Goal: Information Seeking & Learning: Understand process/instructions

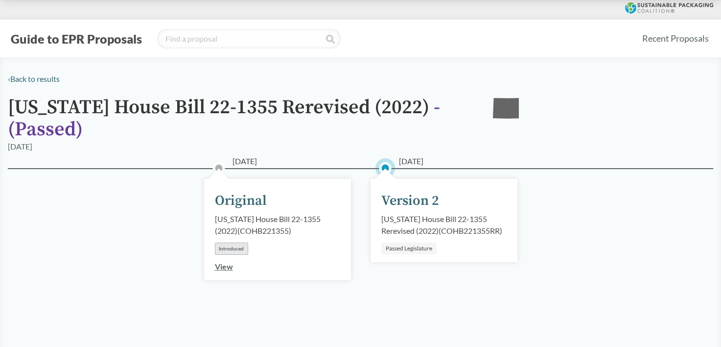
click at [409, 201] on div "Version 2" at bounding box center [411, 201] width 58 height 21
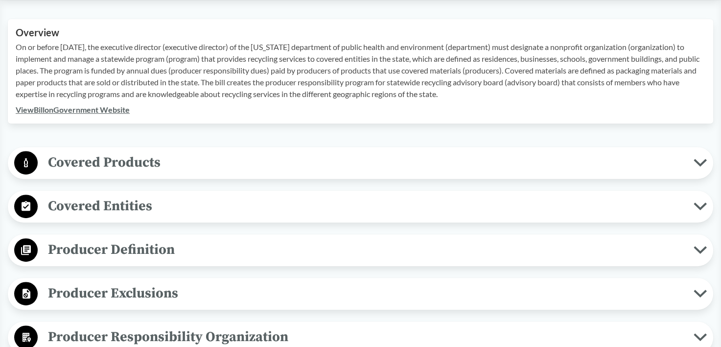
scroll to position [343, 0]
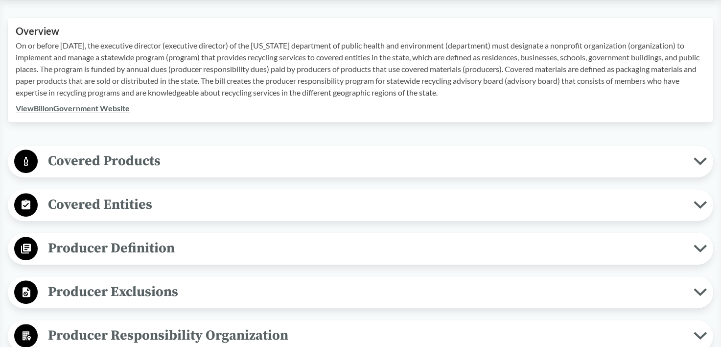
click at [700, 157] on icon at bounding box center [700, 161] width 13 height 8
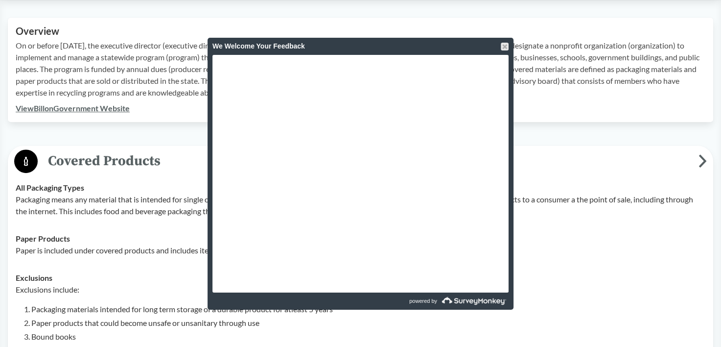
click at [504, 49] on div at bounding box center [505, 47] width 8 height 8
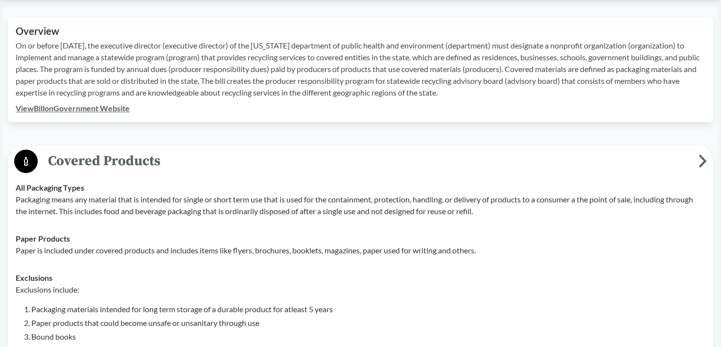
drag, startPoint x: 204, startPoint y: 233, endPoint x: 180, endPoint y: 220, distance: 27.2
click at [204, 233] on div "Paper Products Paper is included under covered products and includes items like…" at bounding box center [361, 245] width 690 height 24
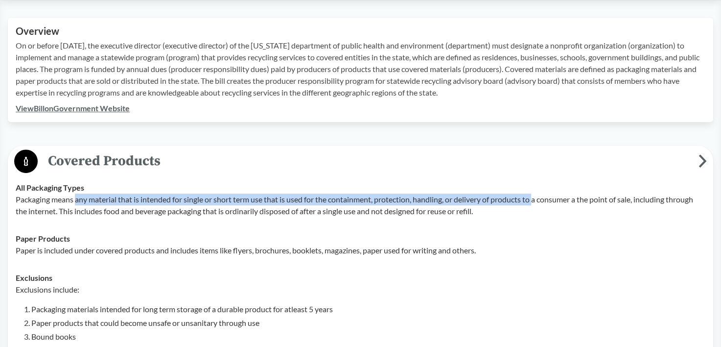
drag, startPoint x: 75, startPoint y: 199, endPoint x: 538, endPoint y: 200, distance: 462.4
click at [538, 200] on p "Packaging means any material that is intended for single or short term use that…" at bounding box center [361, 205] width 690 height 24
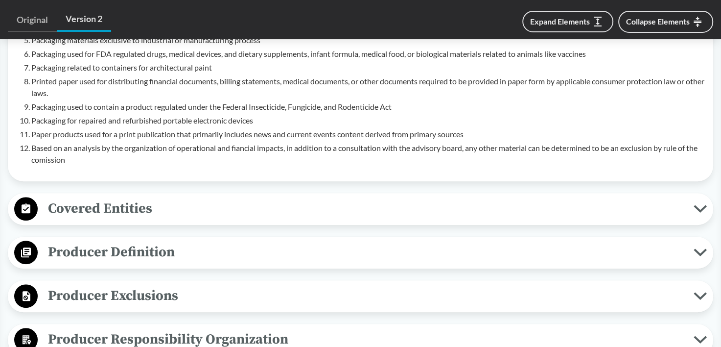
scroll to position [686, 0]
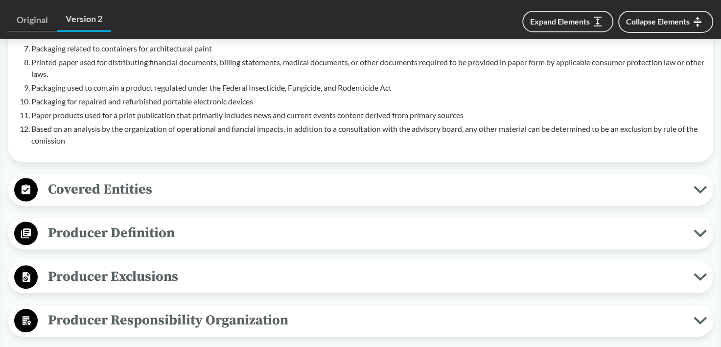
click at [708, 186] on button "Covered Entities" at bounding box center [360, 189] width 699 height 25
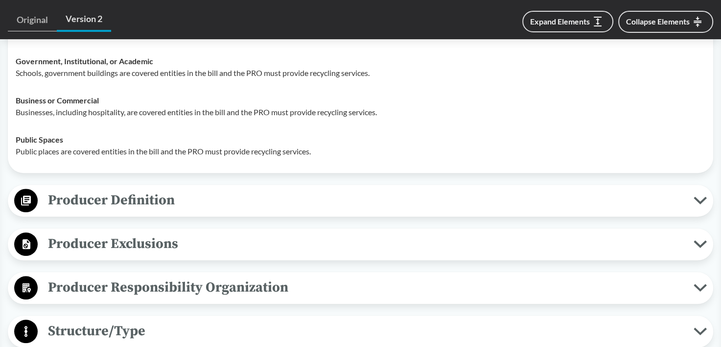
scroll to position [882, 0]
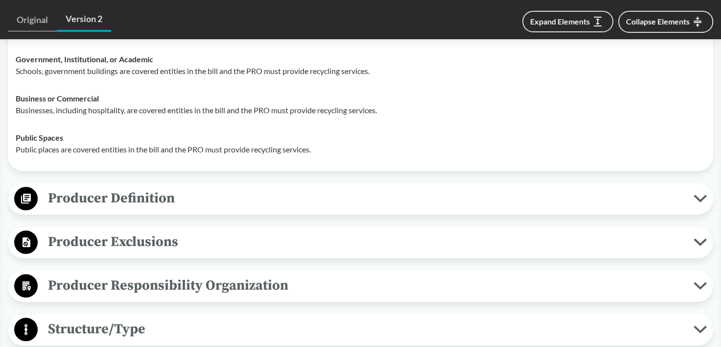
click at [703, 199] on icon at bounding box center [700, 198] width 13 height 8
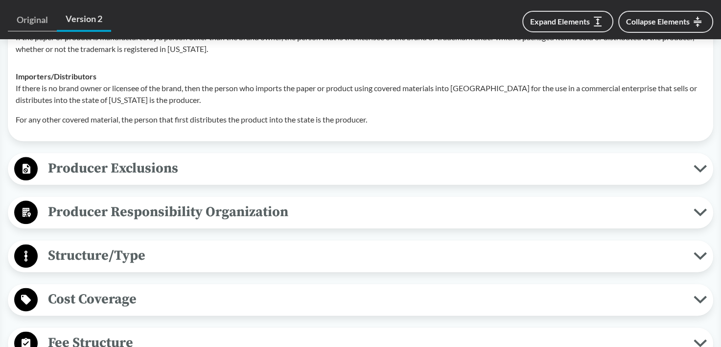
scroll to position [1127, 0]
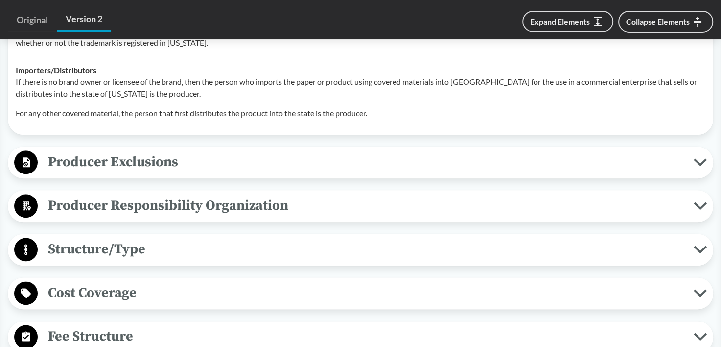
click at [701, 162] on icon at bounding box center [701, 162] width 10 height 5
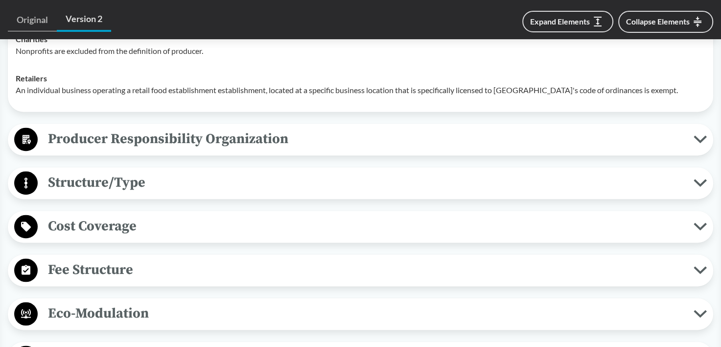
scroll to position [1420, 0]
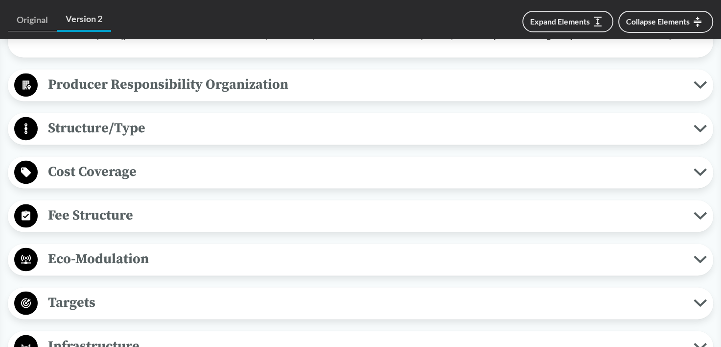
click at [701, 131] on button "Structure/Type" at bounding box center [360, 128] width 699 height 25
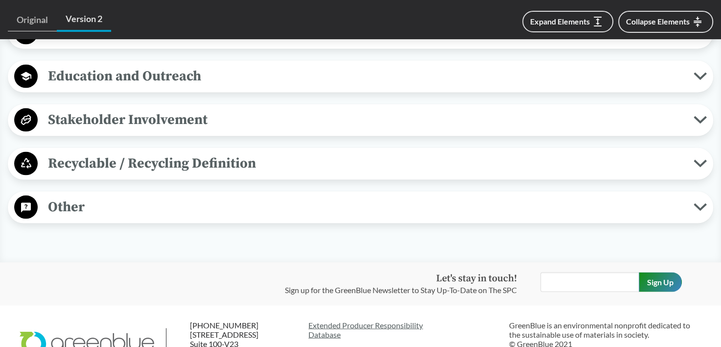
scroll to position [1910, 0]
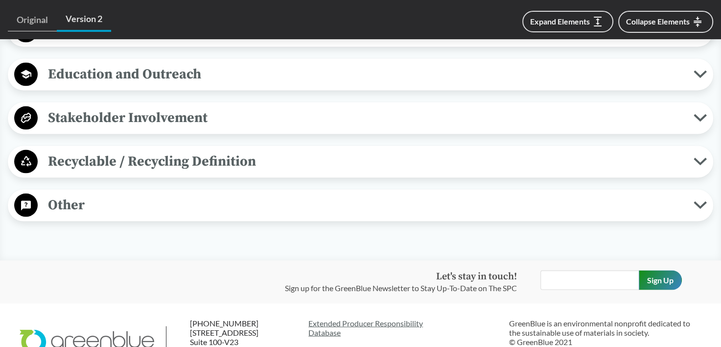
click at [704, 201] on icon at bounding box center [700, 205] width 13 height 8
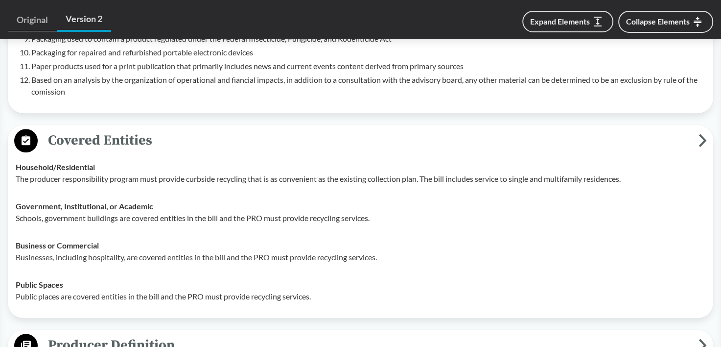
scroll to position [784, 0]
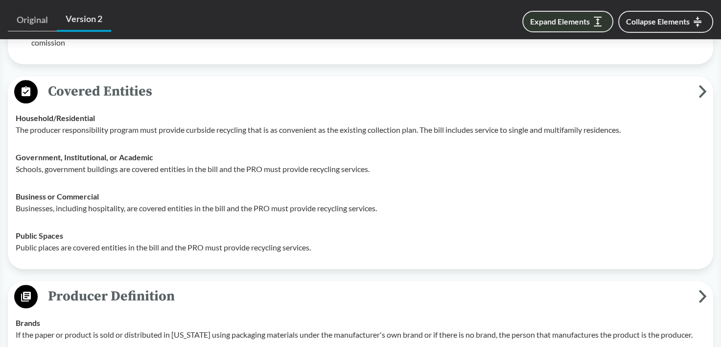
click at [579, 21] on button "Expand Elements" at bounding box center [568, 22] width 91 height 22
click at [600, 23] on icon at bounding box center [598, 22] width 8 height 10
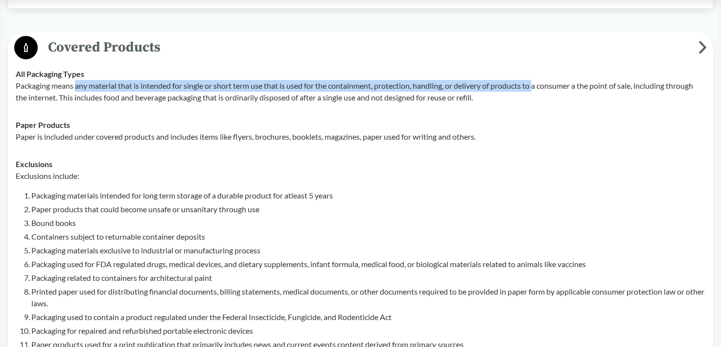
scroll to position [0, 0]
